Goal: Navigation & Orientation: Find specific page/section

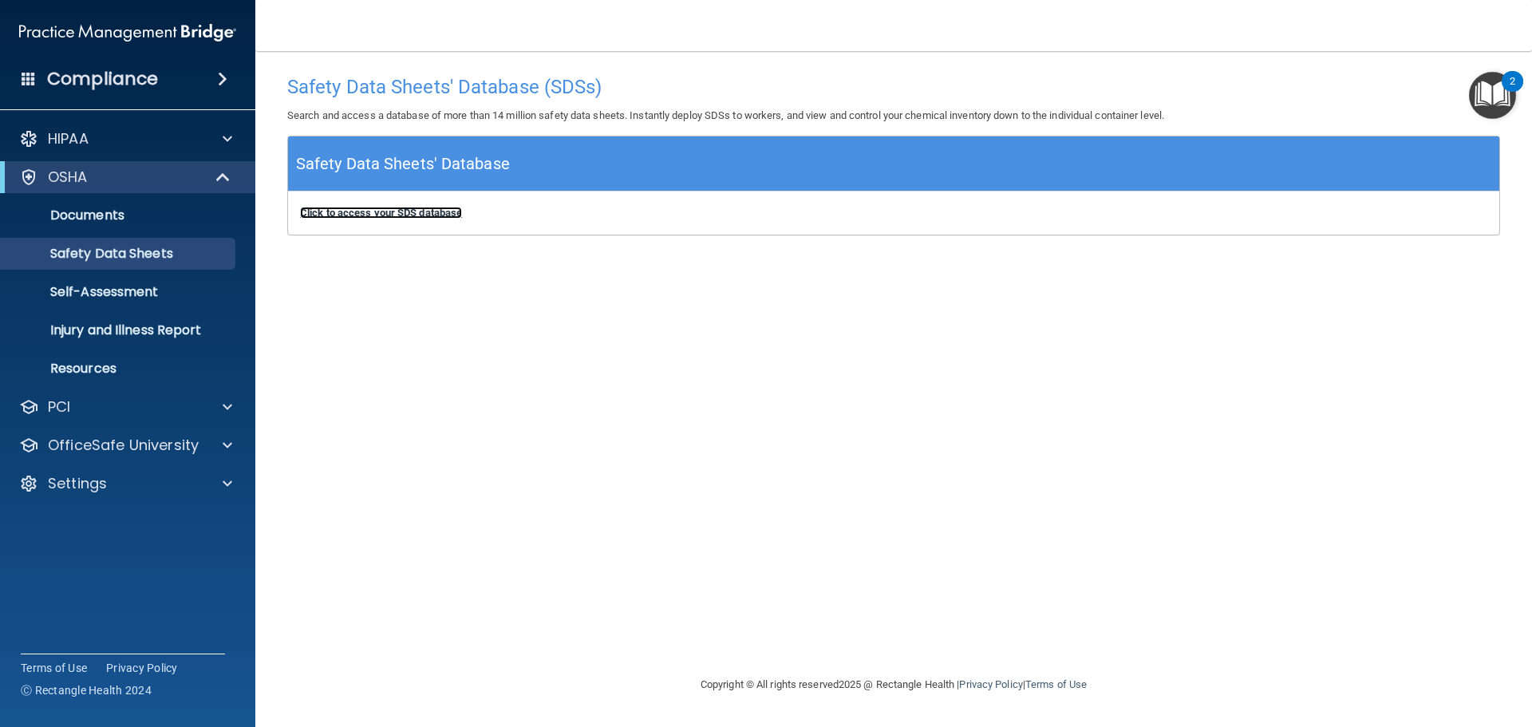
click at [432, 216] on b "Click to access your SDS database" at bounding box center [381, 213] width 162 height 12
click at [129, 285] on p "Self-Assessment" at bounding box center [119, 292] width 218 height 16
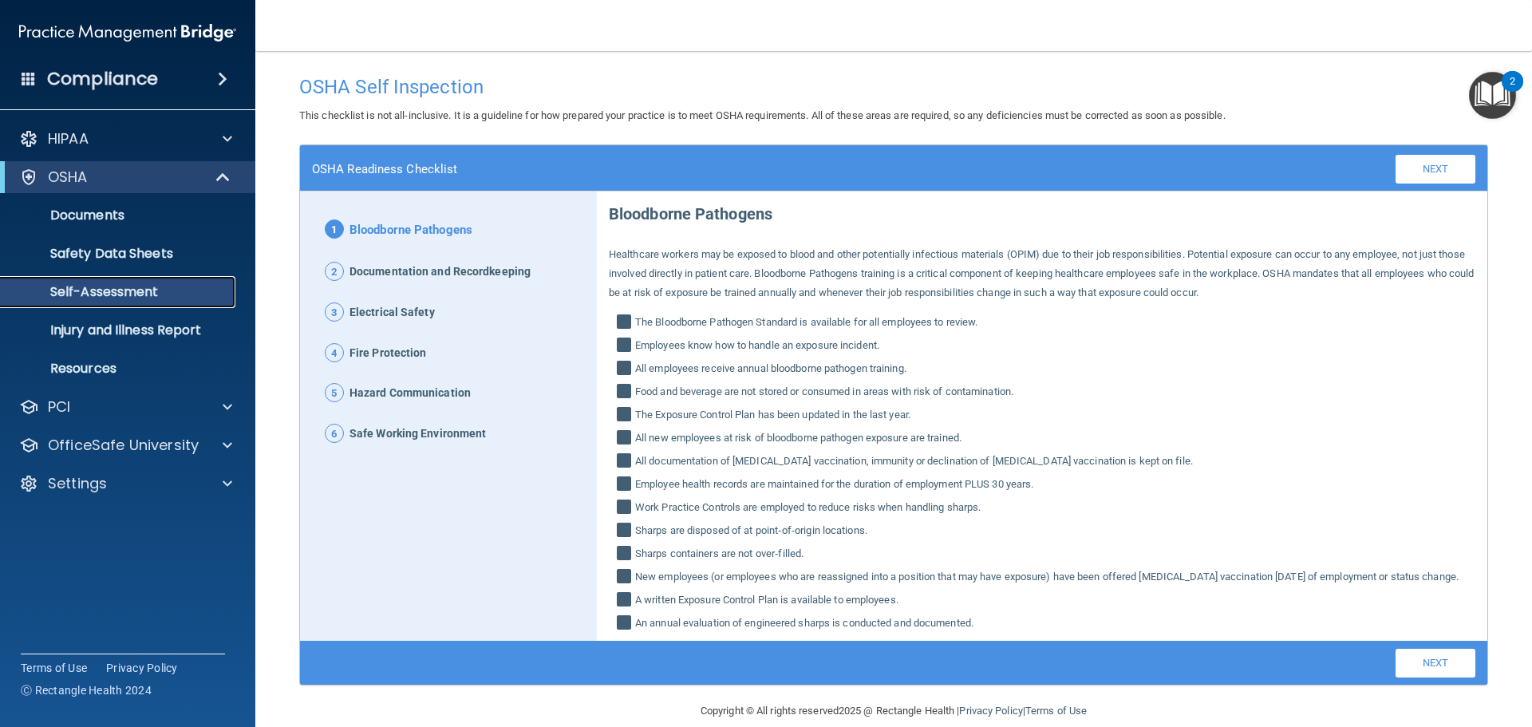
scroll to position [41, 0]
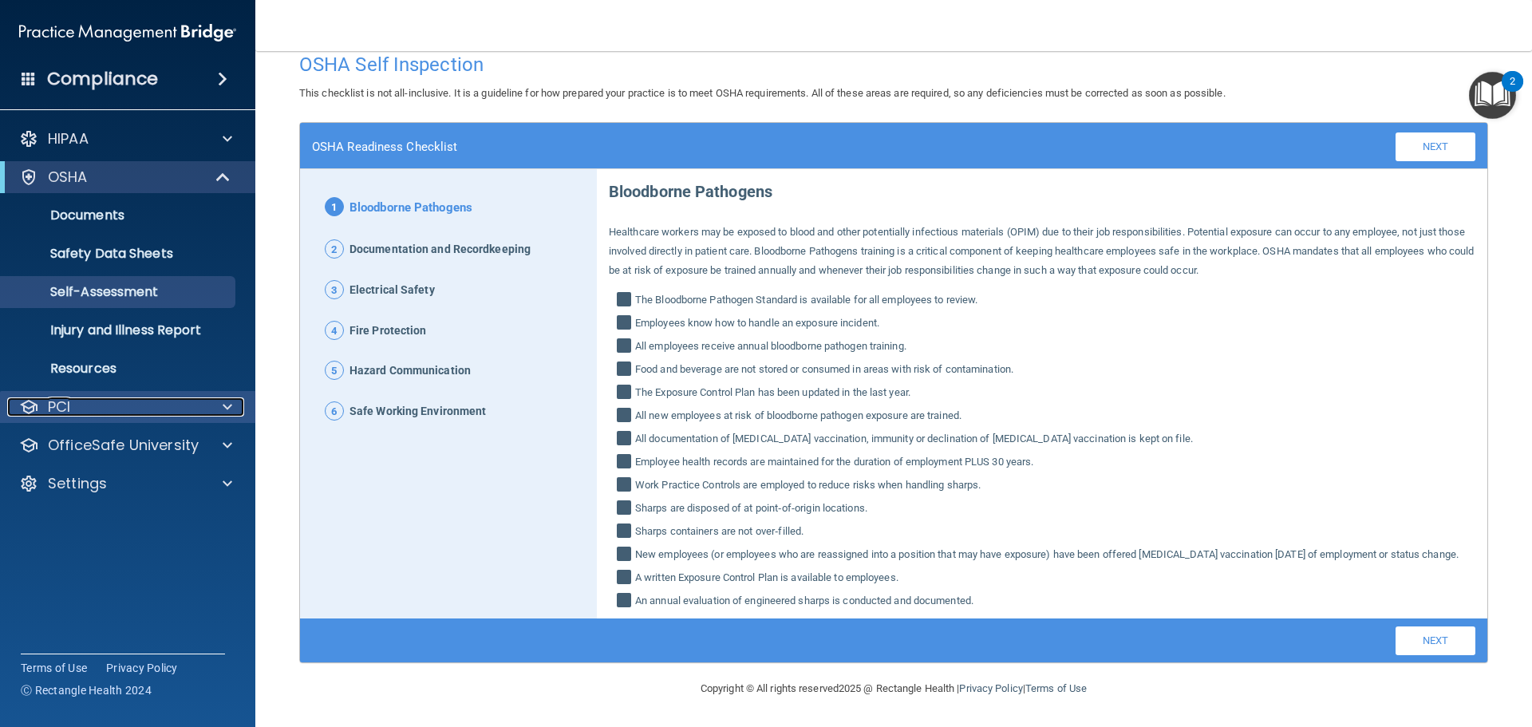
click at [88, 407] on div "PCI" at bounding box center [106, 406] width 198 height 19
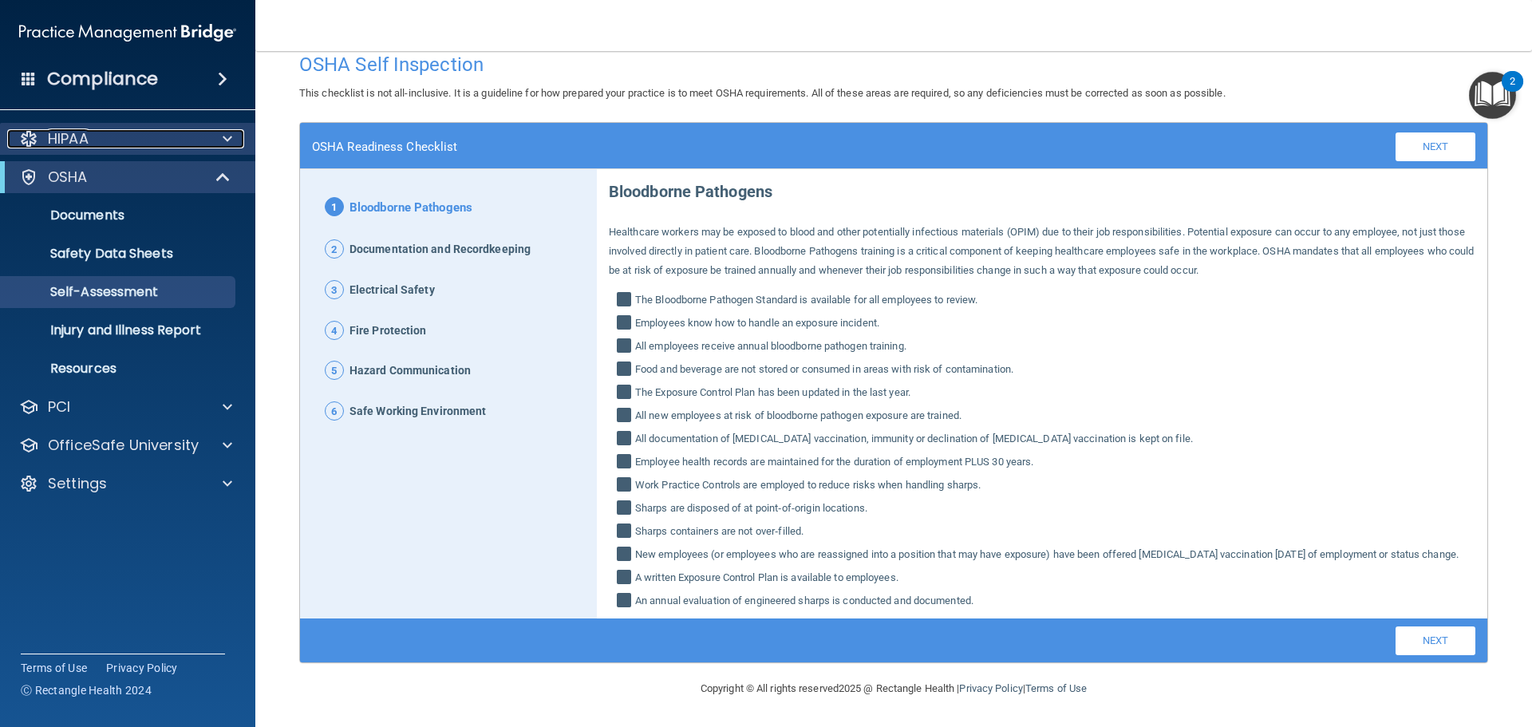
click at [124, 140] on div "HIPAA" at bounding box center [106, 138] width 198 height 19
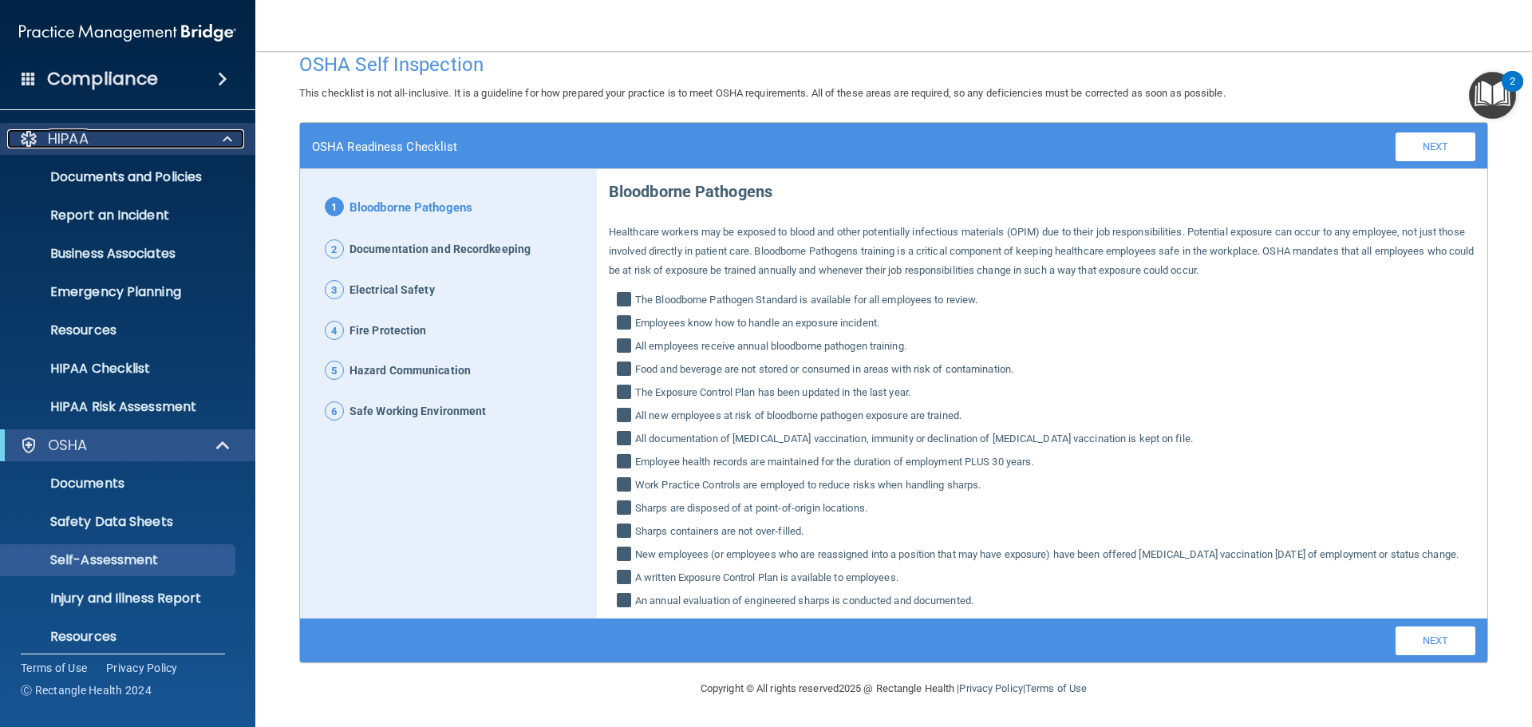
click at [223, 134] on span at bounding box center [228, 138] width 10 height 19
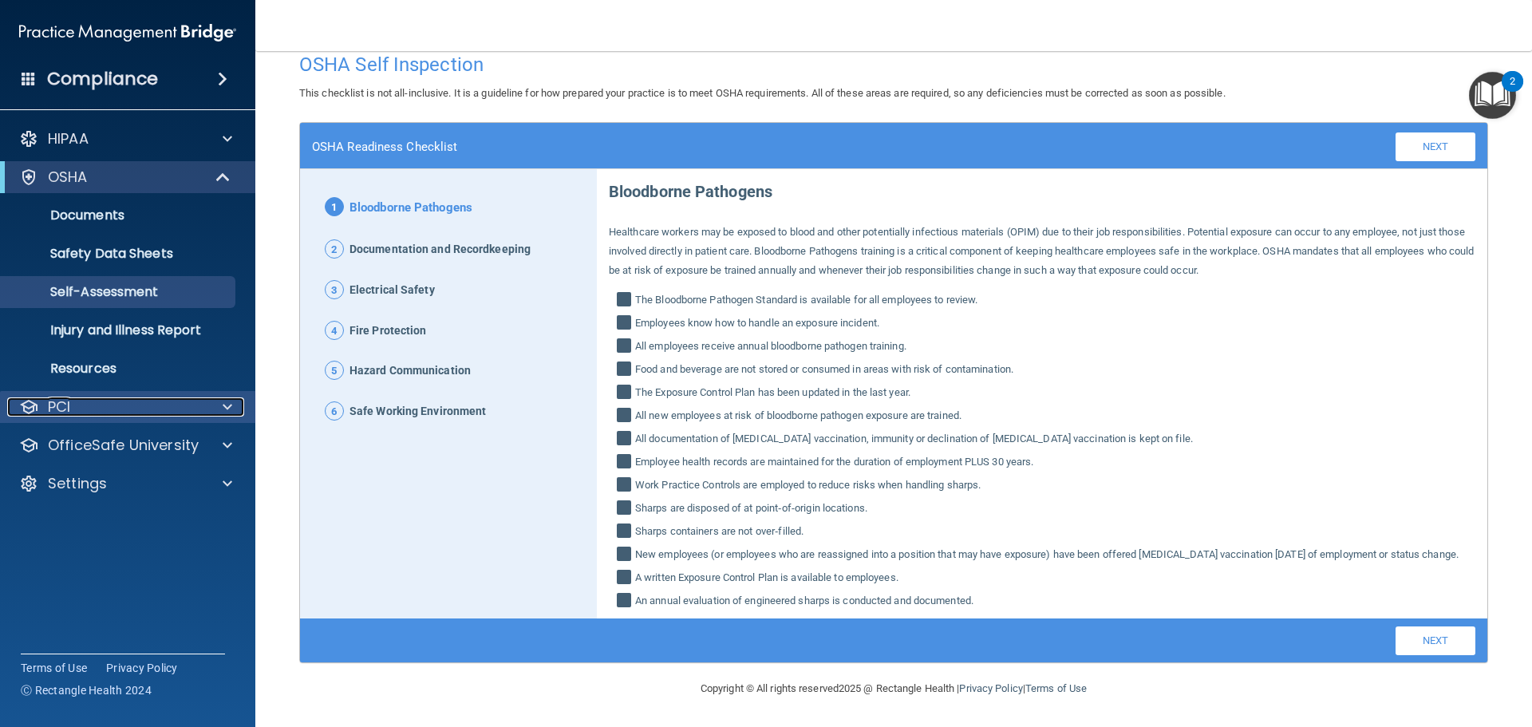
click at [183, 397] on div "PCI" at bounding box center [106, 406] width 198 height 19
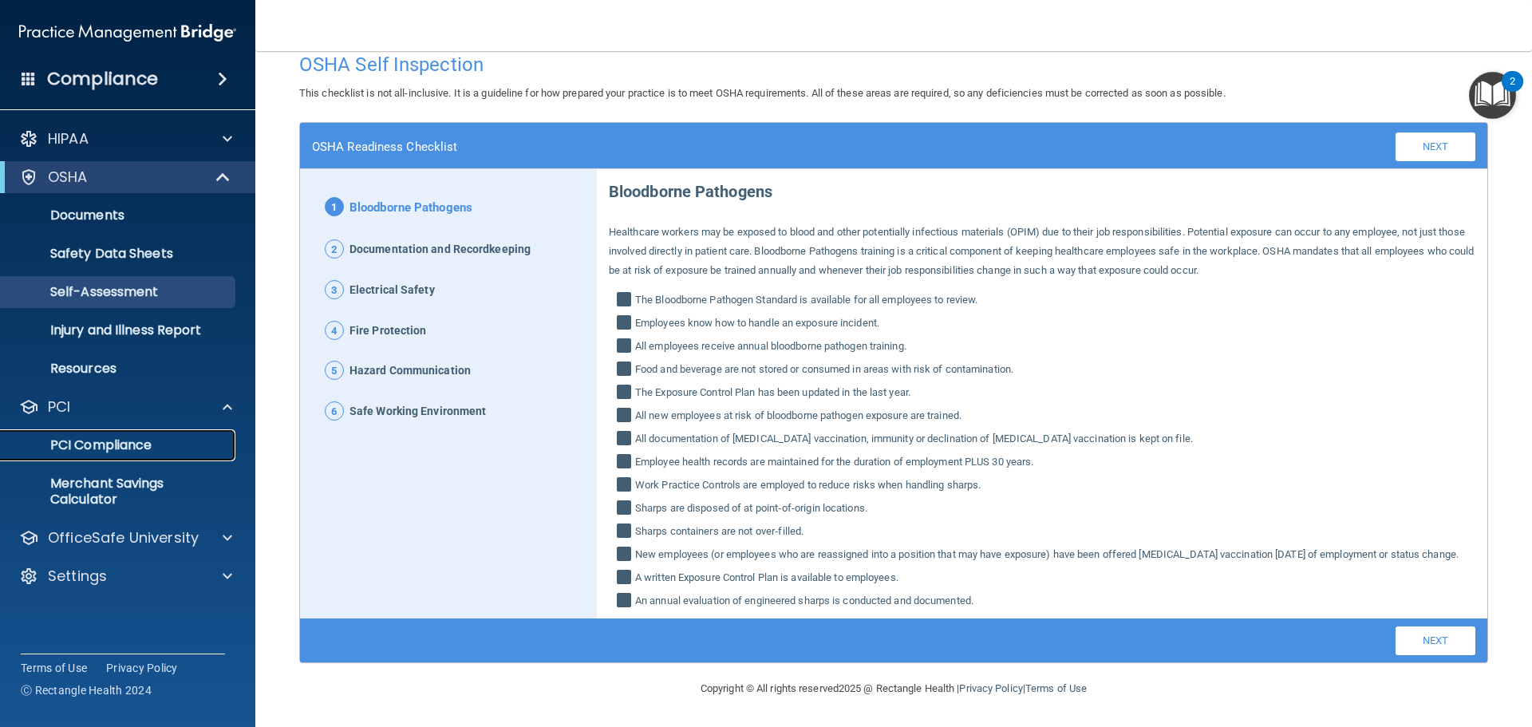
click at [153, 455] on link "PCI Compliance" at bounding box center [109, 445] width 251 height 32
click at [114, 526] on div "OfficeSafe University" at bounding box center [128, 538] width 256 height 32
click at [212, 530] on div at bounding box center [225, 537] width 40 height 19
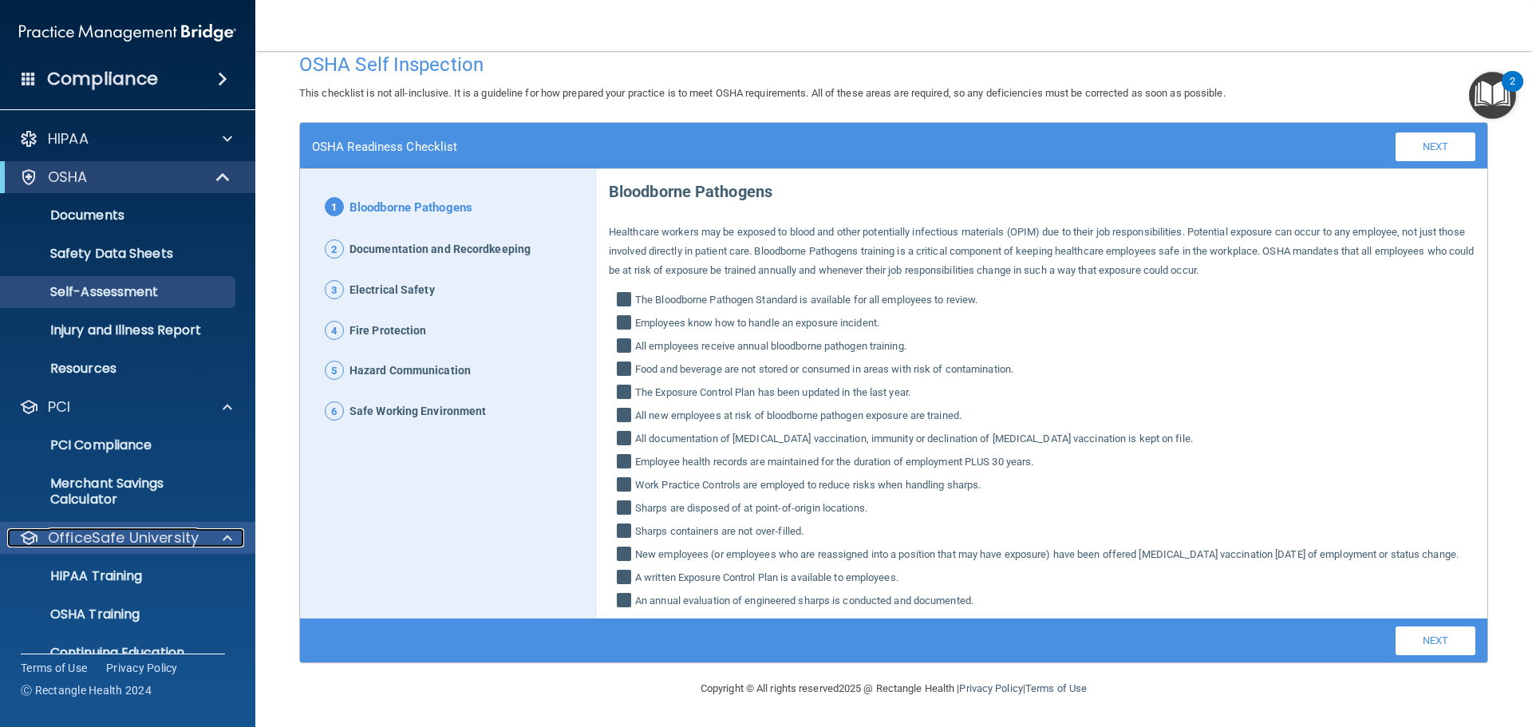
scroll to position [66, 0]
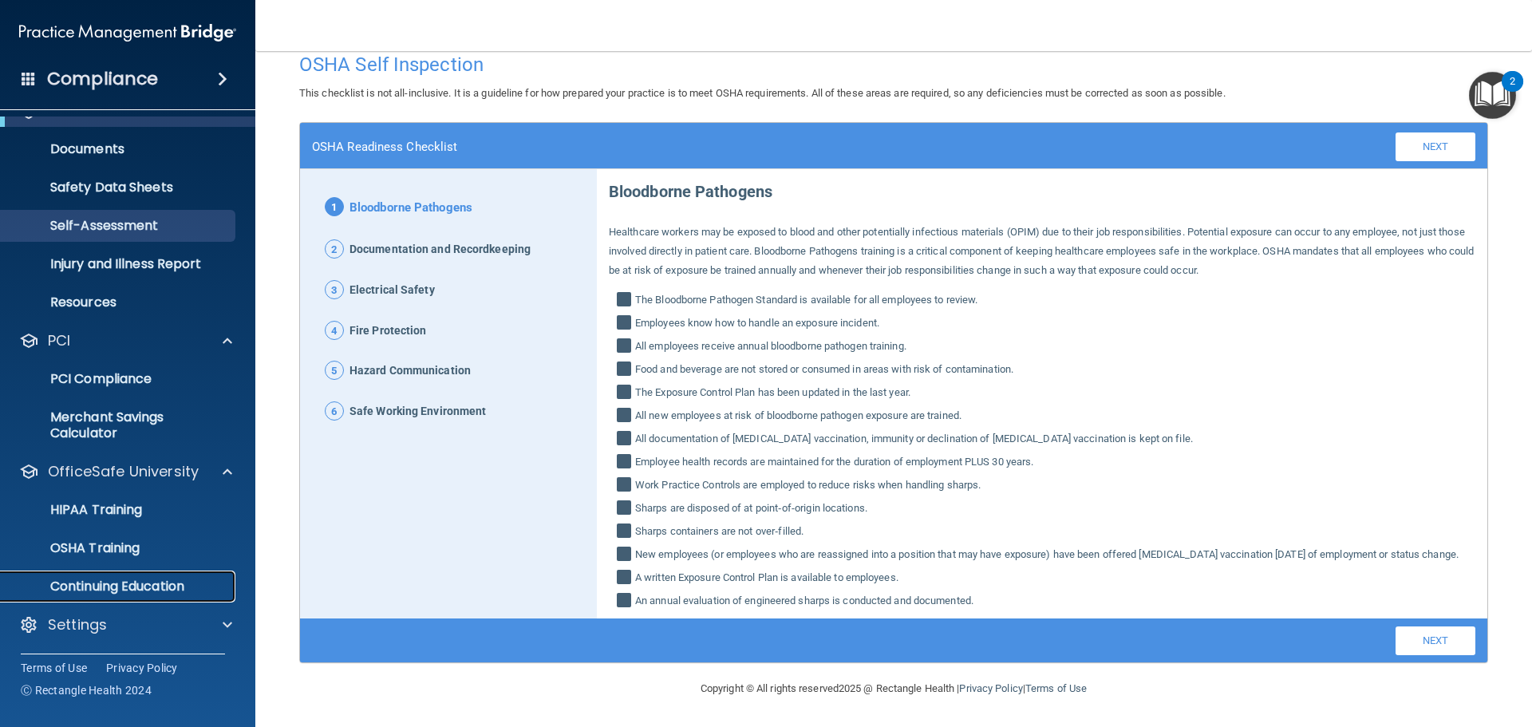
click at [154, 581] on p "Continuing Education" at bounding box center [119, 587] width 218 height 16
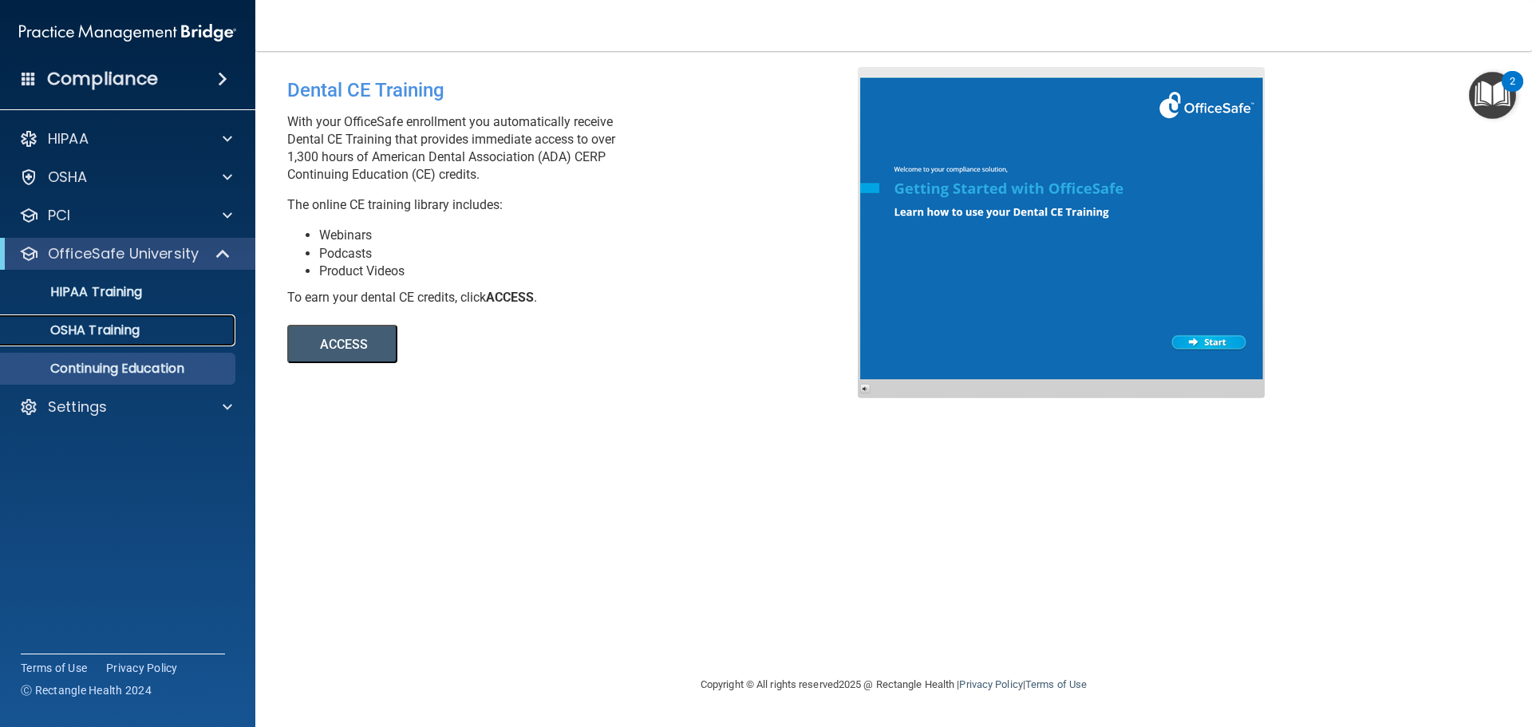
click at [115, 324] on p "OSHA Training" at bounding box center [74, 330] width 129 height 16
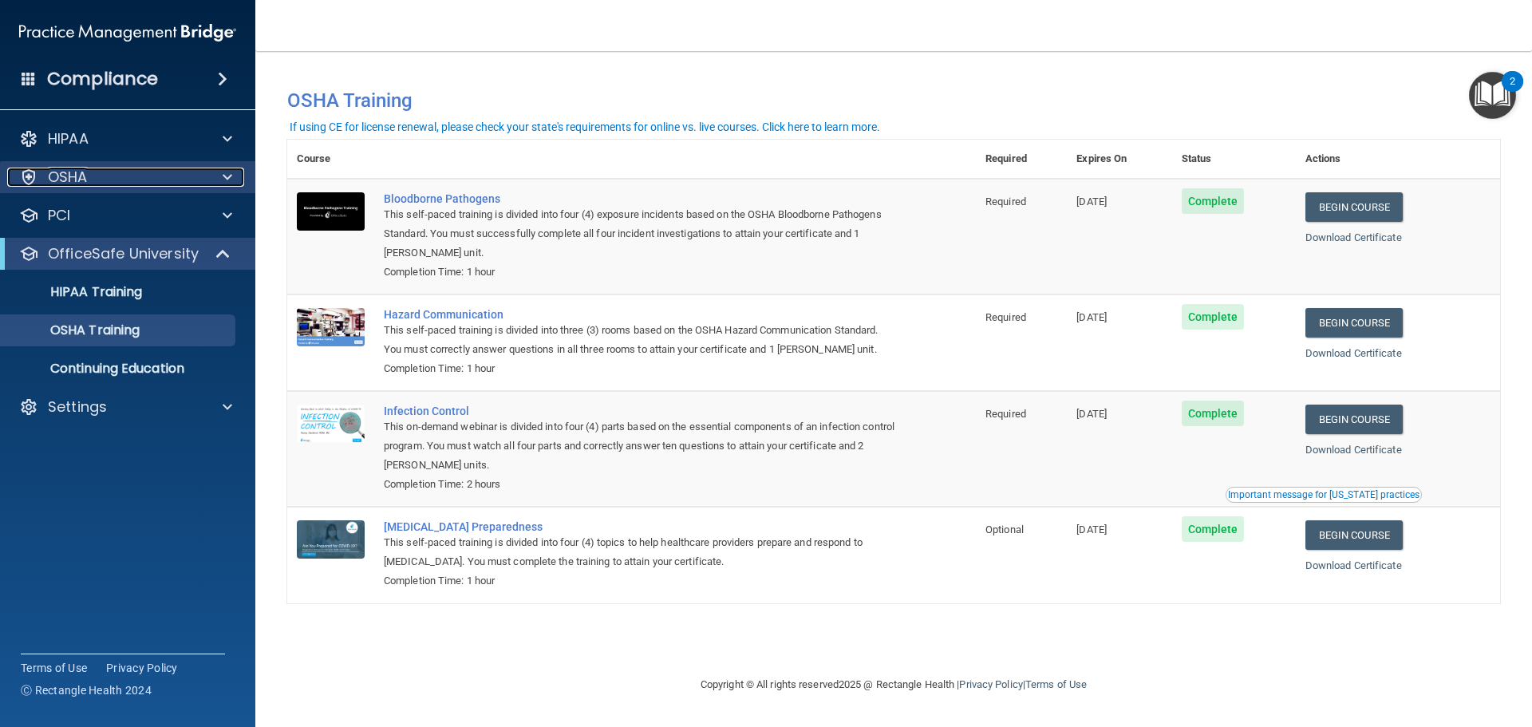
click at [218, 180] on div at bounding box center [225, 177] width 40 height 19
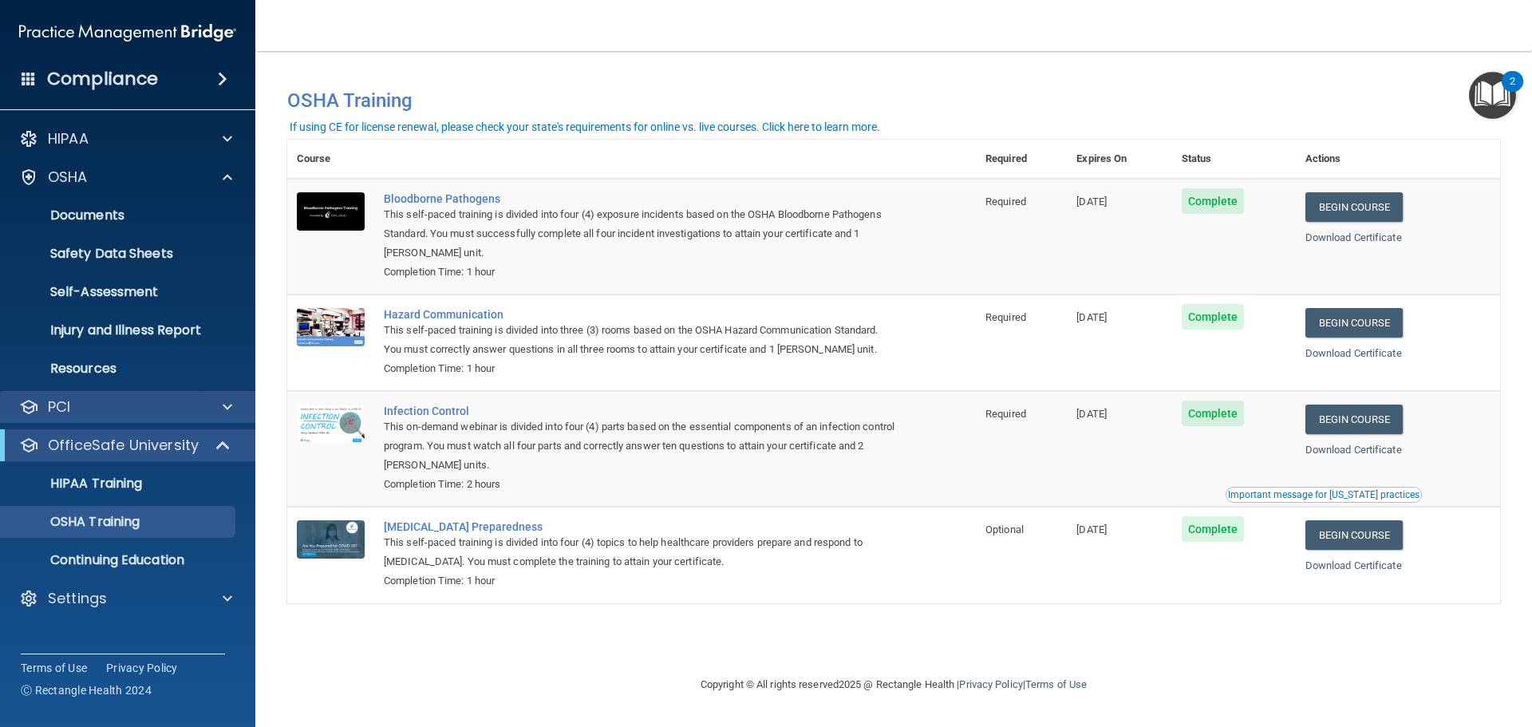
click at [226, 418] on div "PCI" at bounding box center [128, 407] width 256 height 32
click at [234, 413] on div at bounding box center [225, 406] width 40 height 19
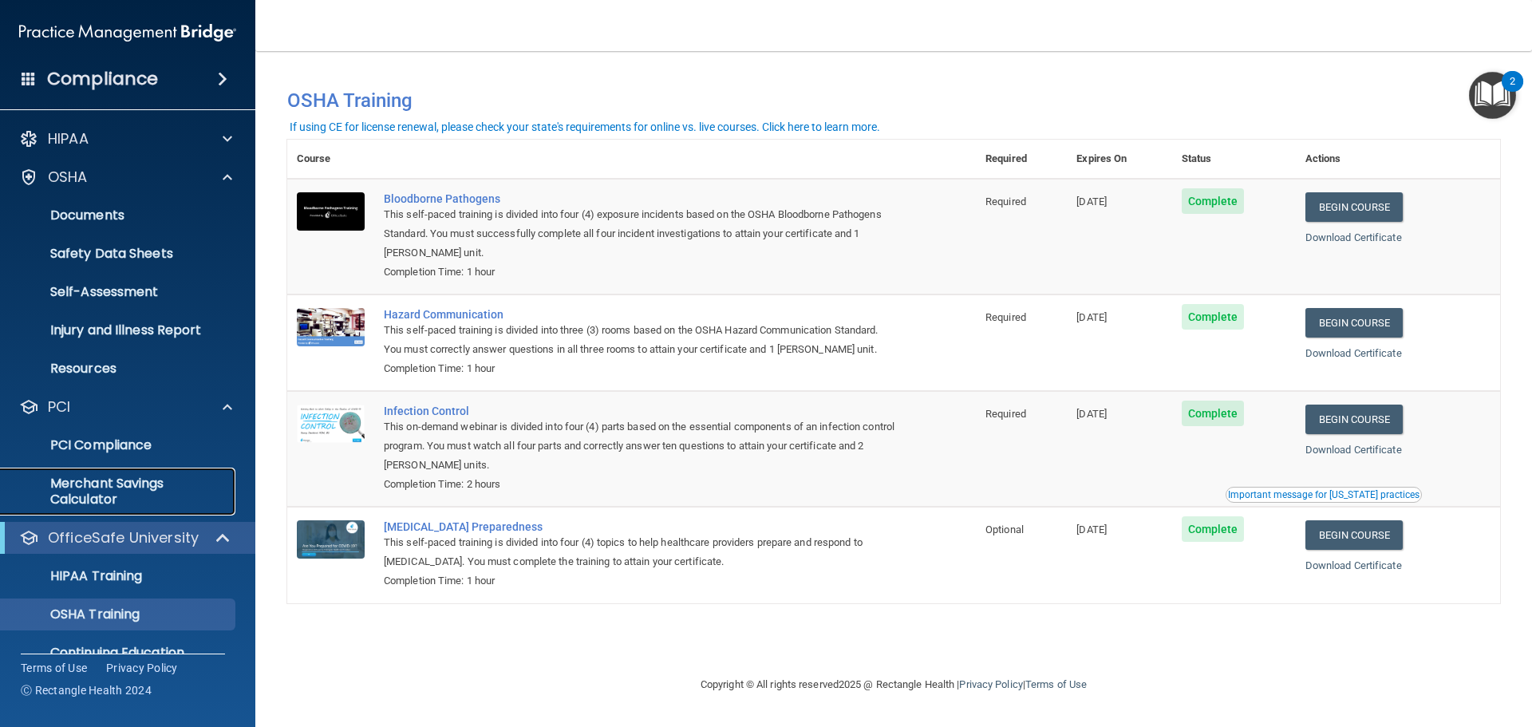
click at [161, 484] on p "Merchant Savings Calculator" at bounding box center [119, 492] width 218 height 32
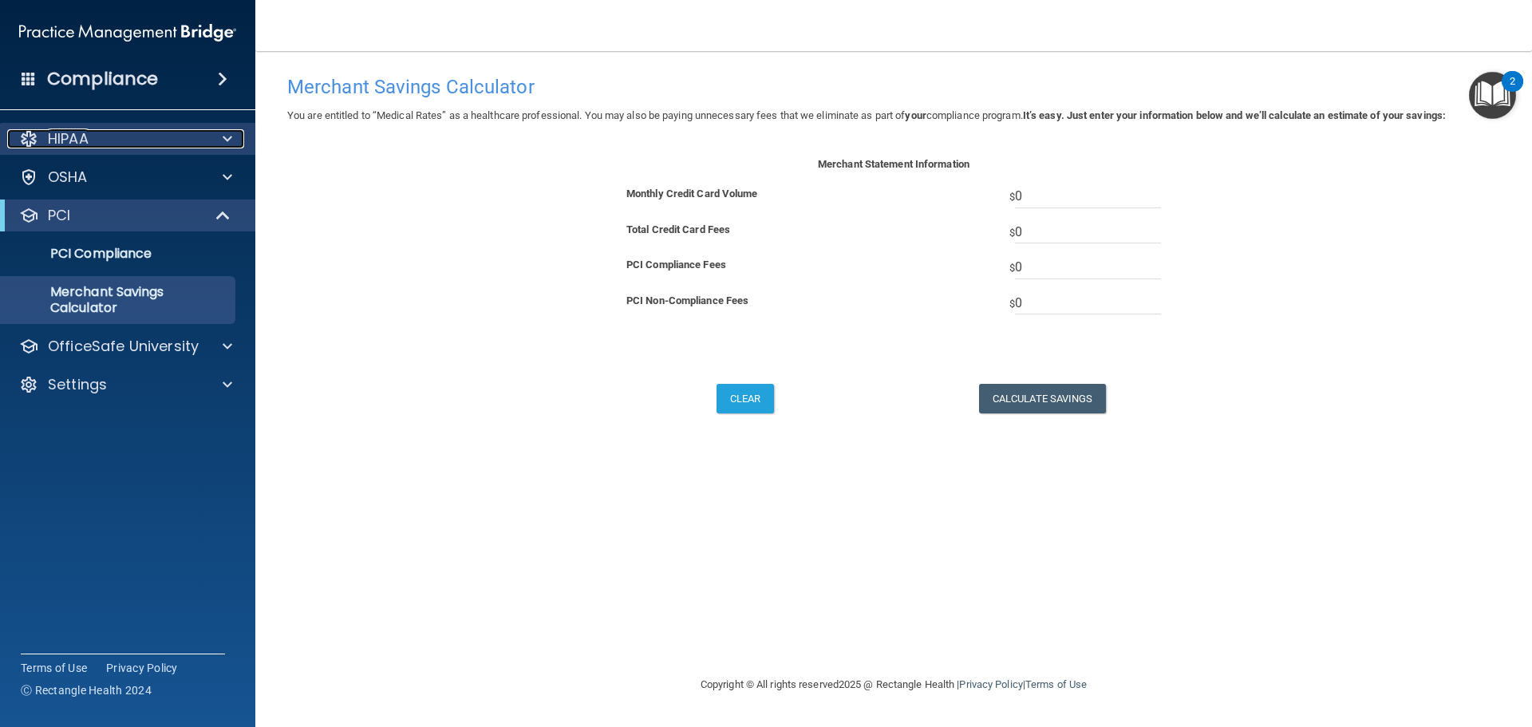
click at [111, 131] on div "HIPAA" at bounding box center [106, 138] width 198 height 19
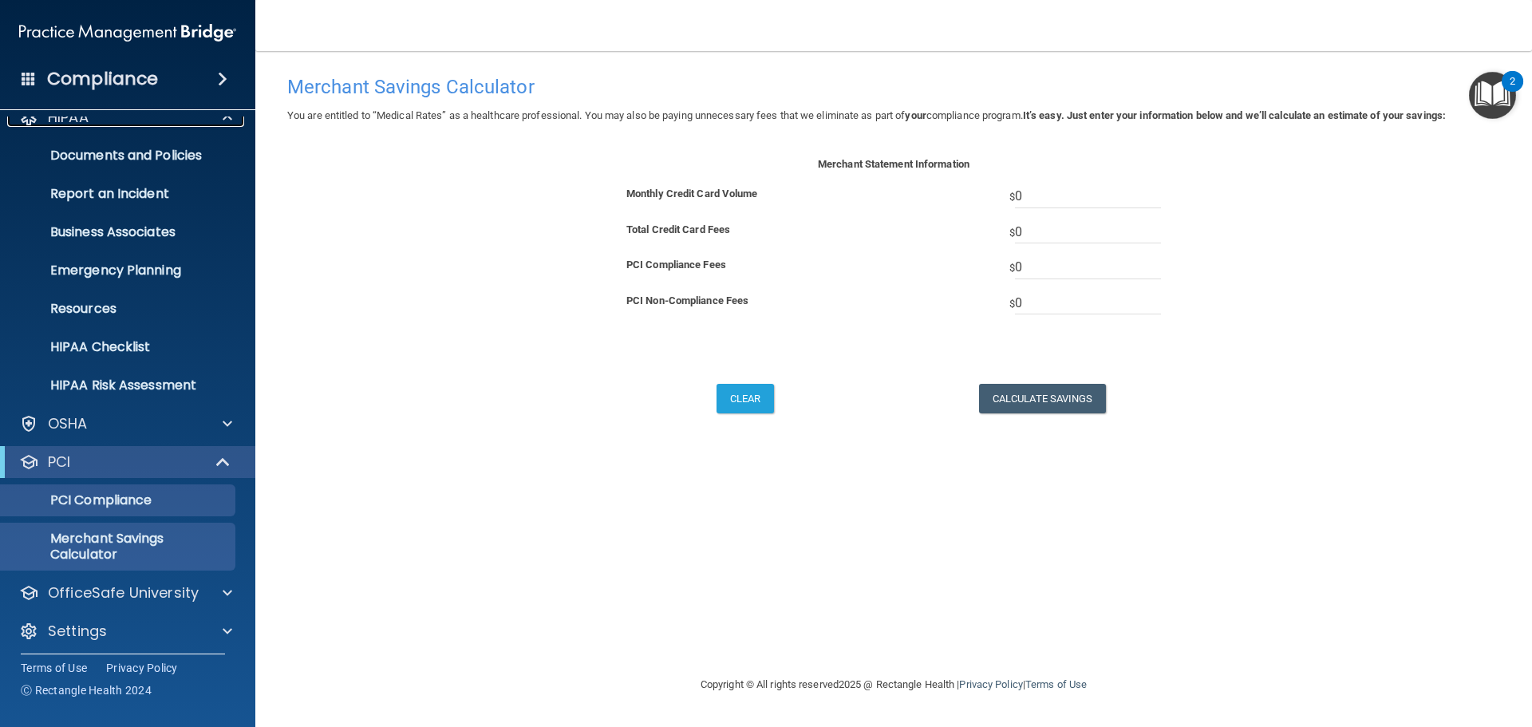
scroll to position [28, 0]
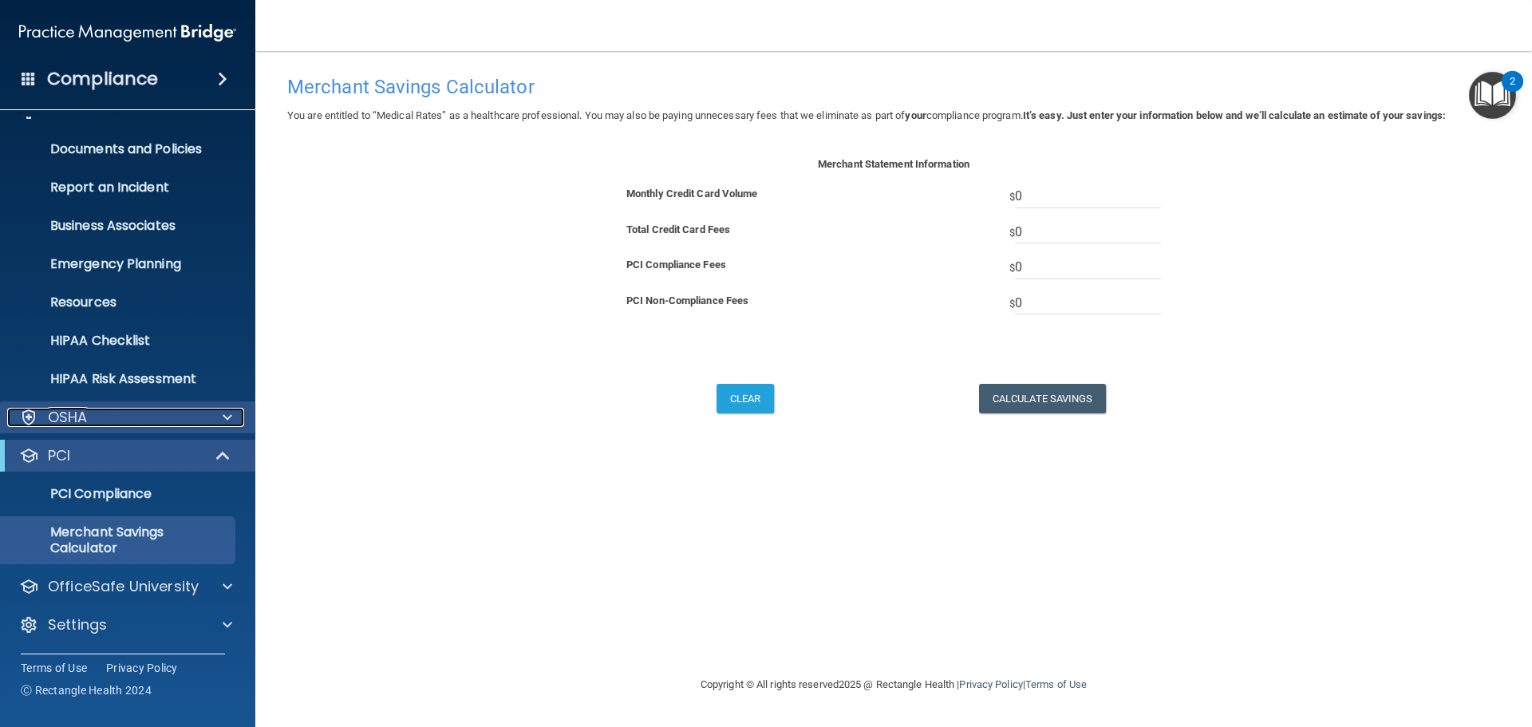
click at [214, 408] on div at bounding box center [225, 417] width 40 height 19
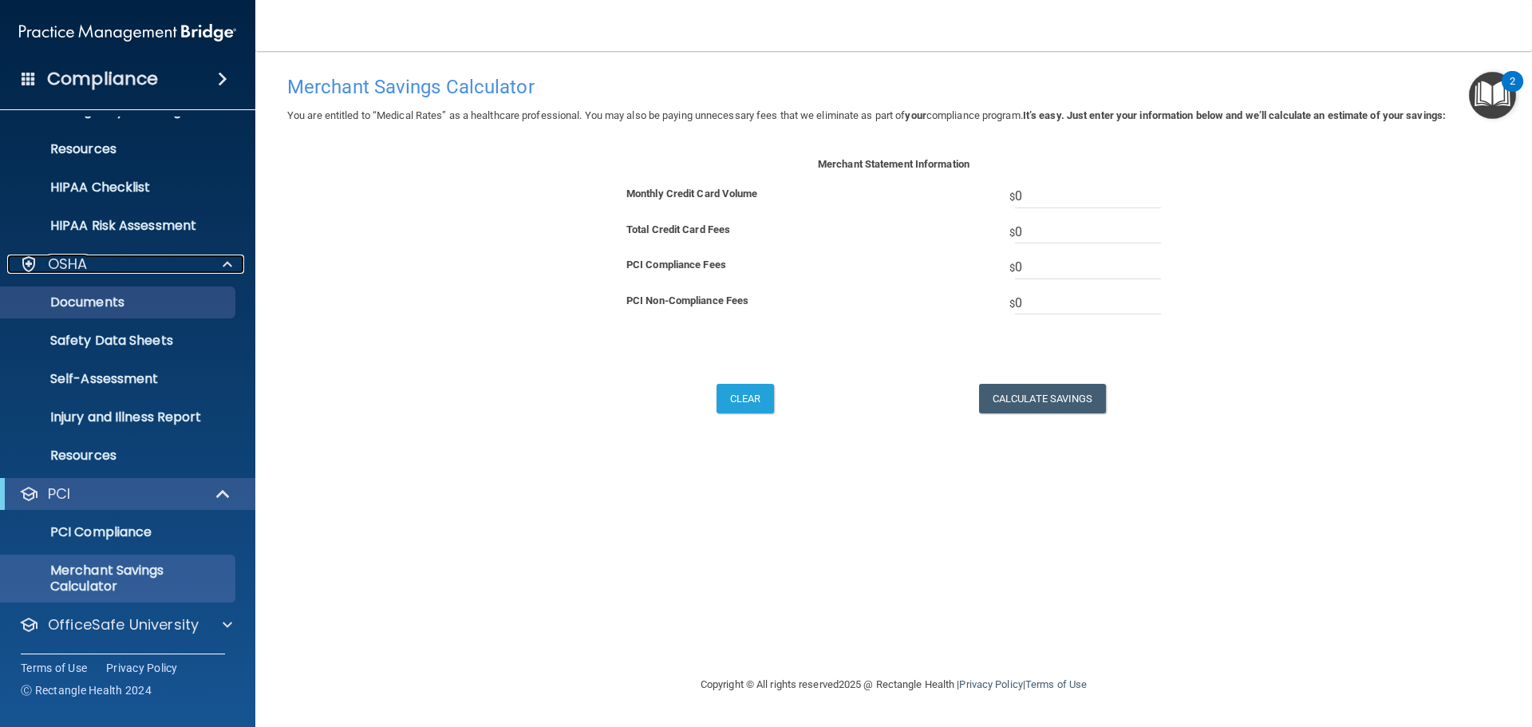
scroll to position [188, 0]
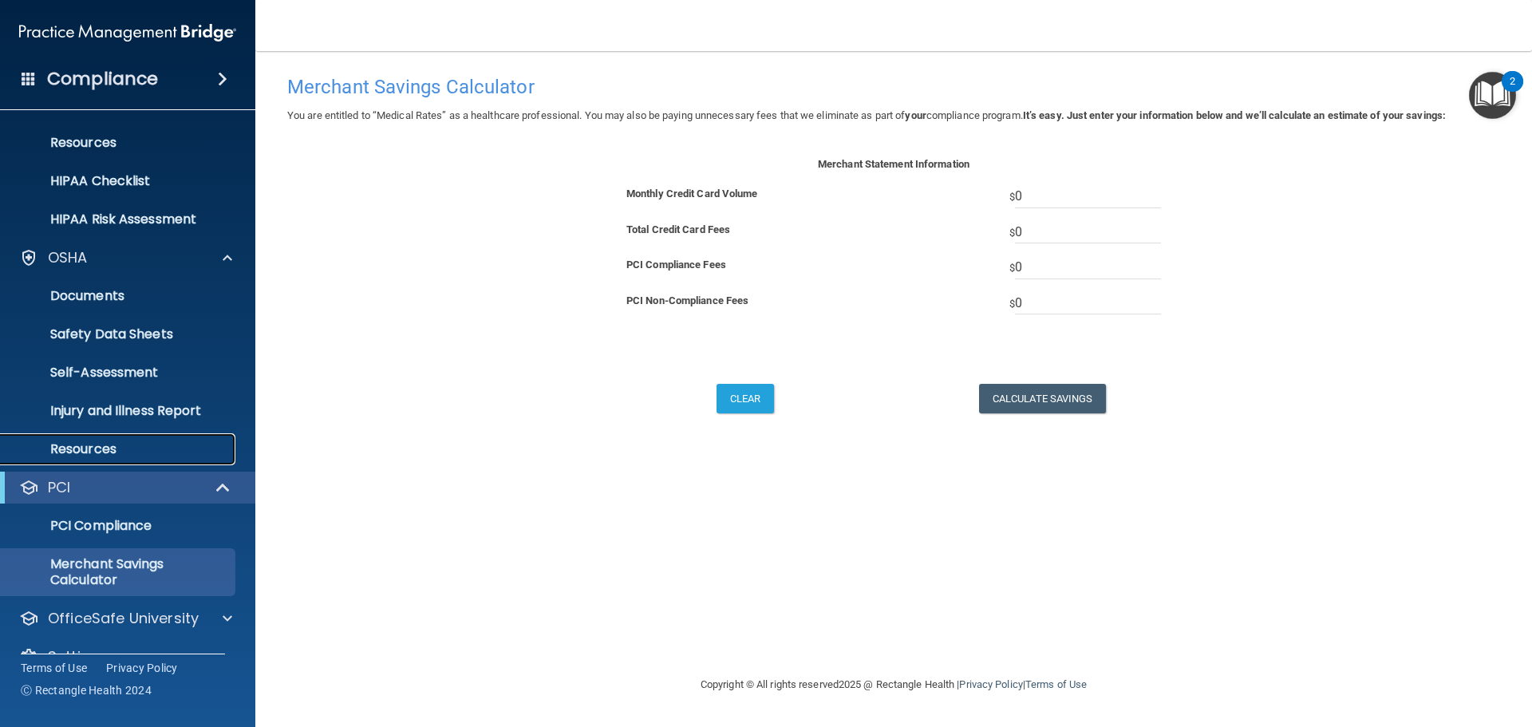
click at [95, 451] on p "Resources" at bounding box center [119, 449] width 218 height 16
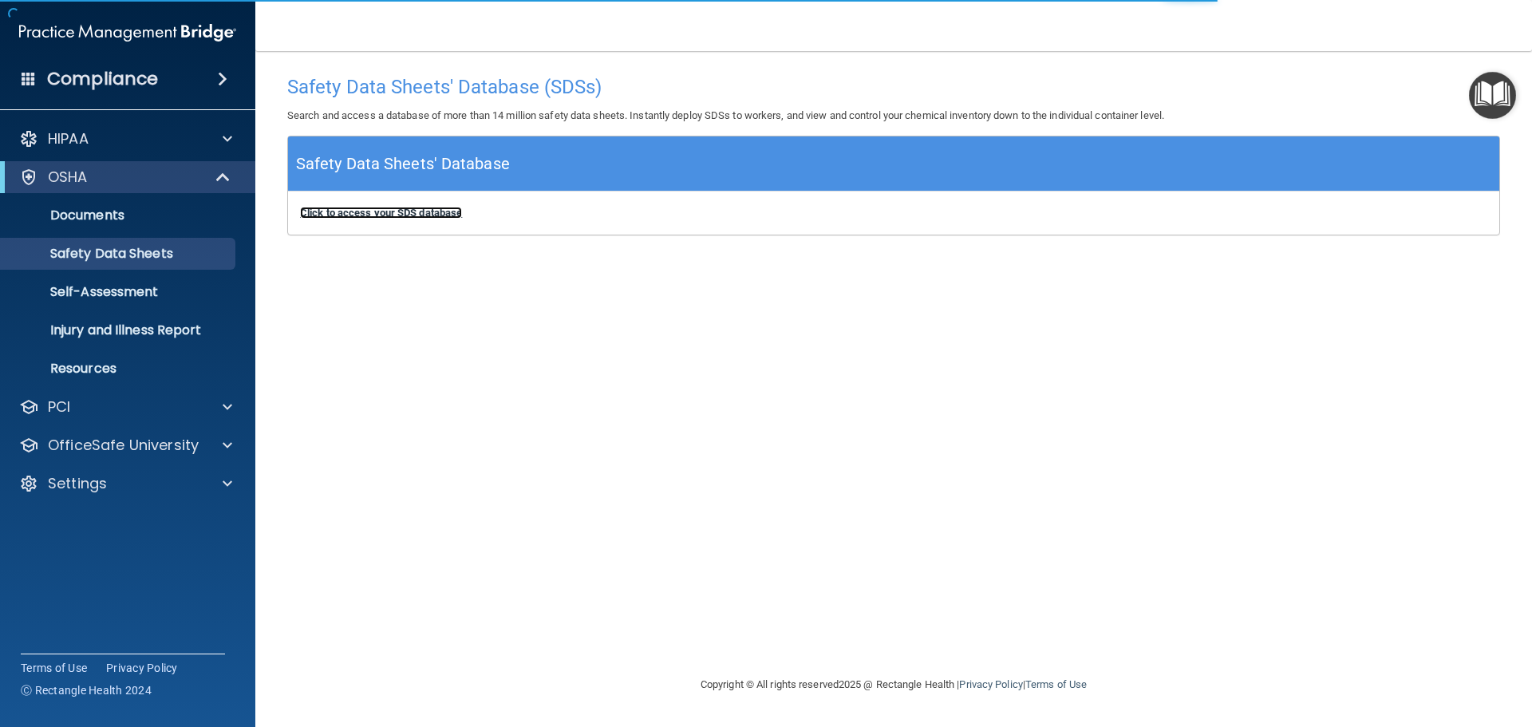
click at [404, 215] on b "Click to access your SDS database" at bounding box center [381, 213] width 162 height 12
